Goal: Information Seeking & Learning: Learn about a topic

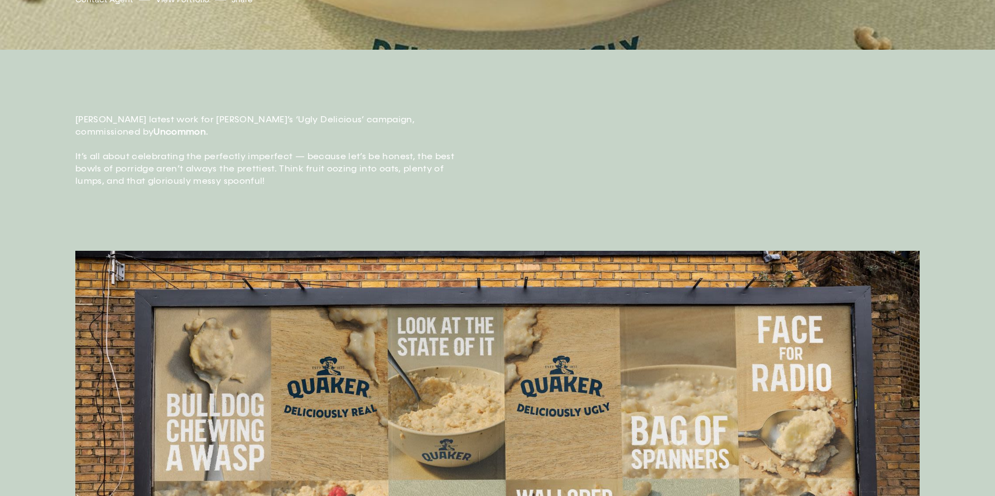
scroll to position [395, 0]
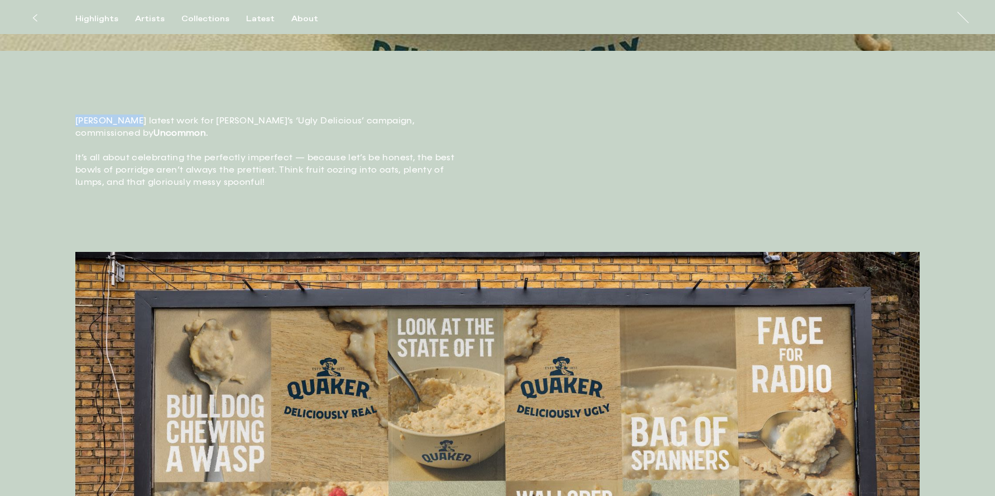
drag, startPoint x: 127, startPoint y: 118, endPoint x: 70, endPoint y: 116, distance: 57.6
click at [70, 116] on div "[PERSON_NAME] latest work for [PERSON_NAME]’s ‘Ugly Delicious’ campaign, commis…" at bounding box center [497, 164] width 995 height 176
copy p "[PERSON_NAME]"
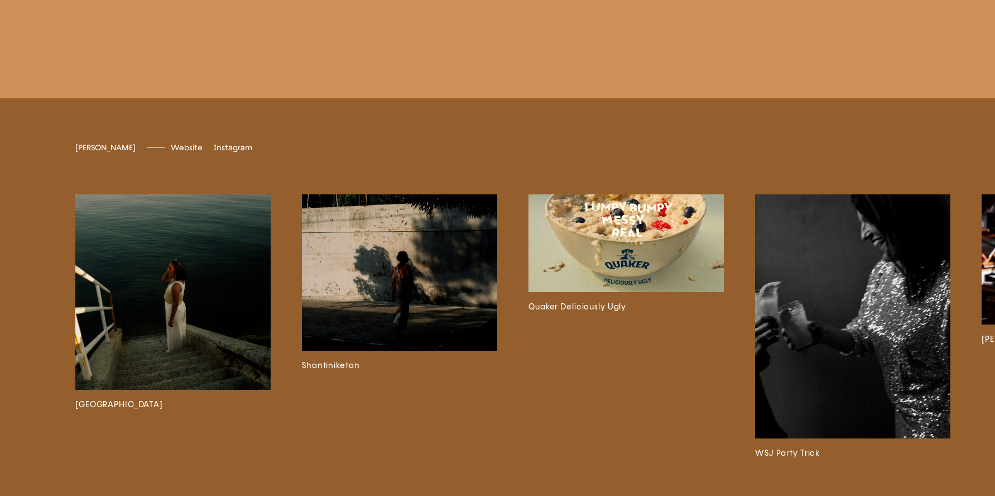
scroll to position [3041, 0]
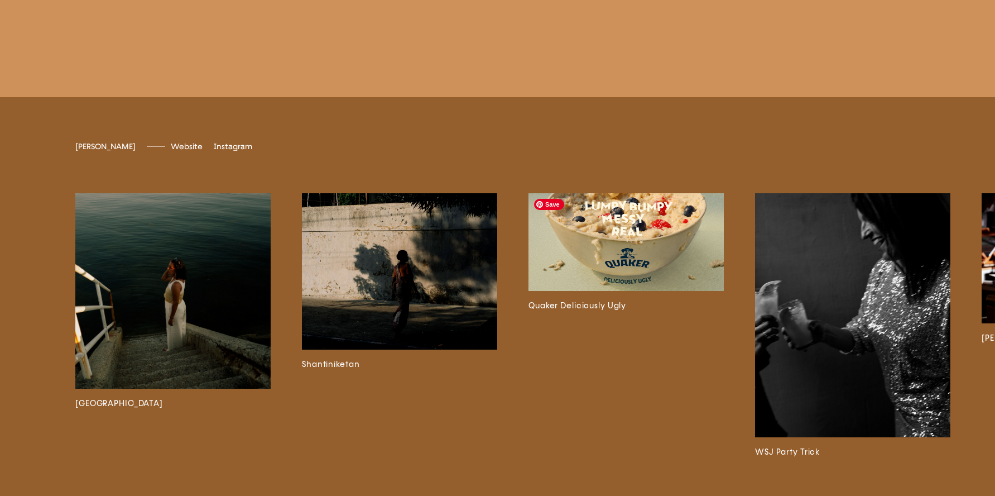
click at [619, 252] on img at bounding box center [626, 242] width 195 height 98
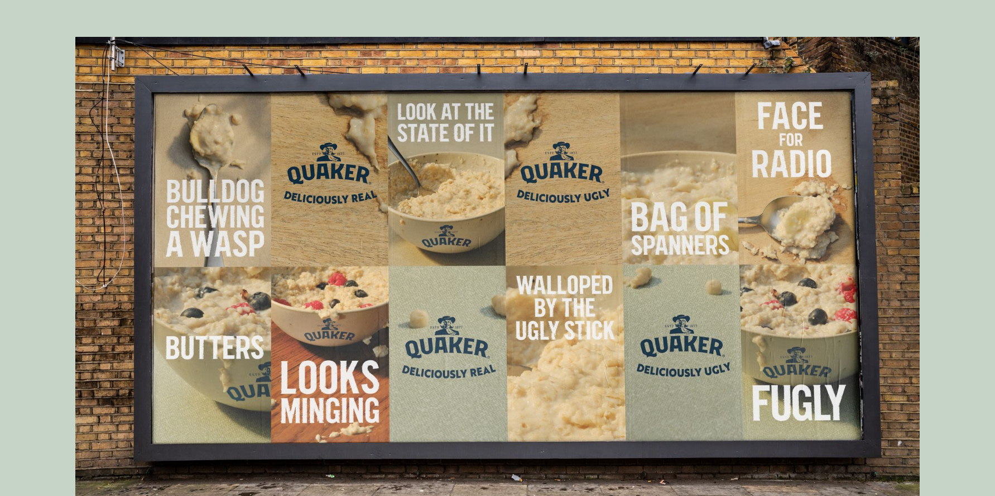
scroll to position [635, 0]
